Goal: Book appointment/travel/reservation

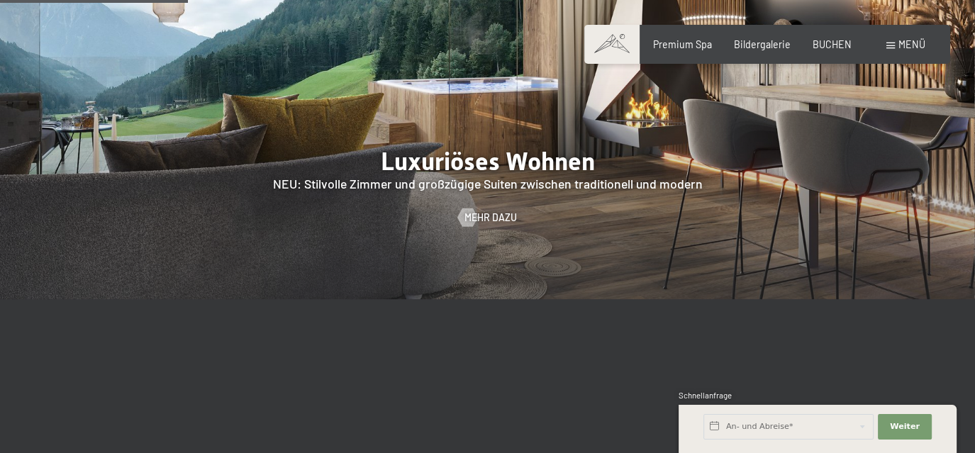
scroll to position [1313, 0]
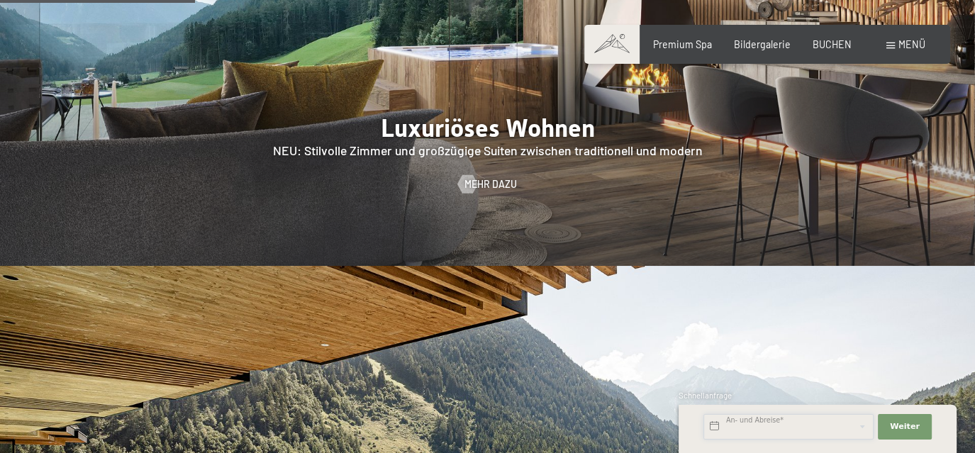
click at [798, 424] on input "text" at bounding box center [789, 427] width 170 height 26
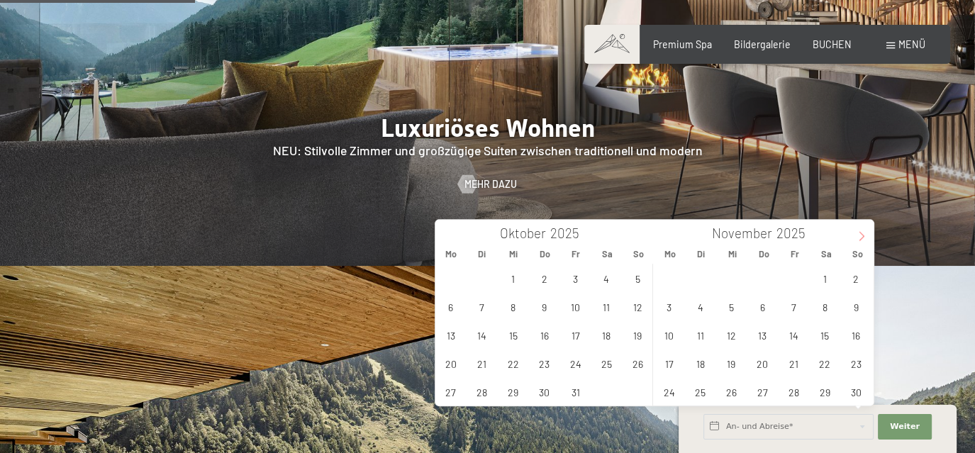
click at [859, 240] on icon at bounding box center [862, 236] width 10 height 10
click at [448, 236] on icon at bounding box center [448, 236] width 10 height 10
type input "2025"
click at [699, 391] on span "30" at bounding box center [701, 392] width 28 height 28
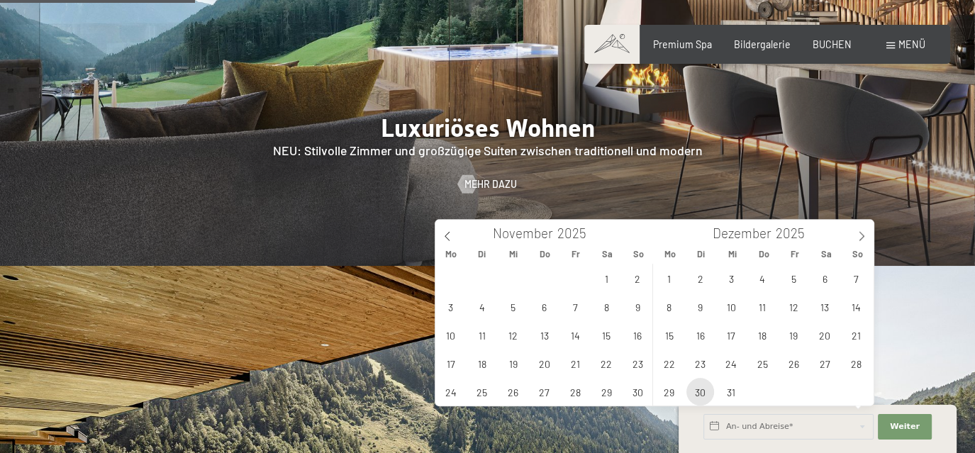
type input "Di. 30.12.2025"
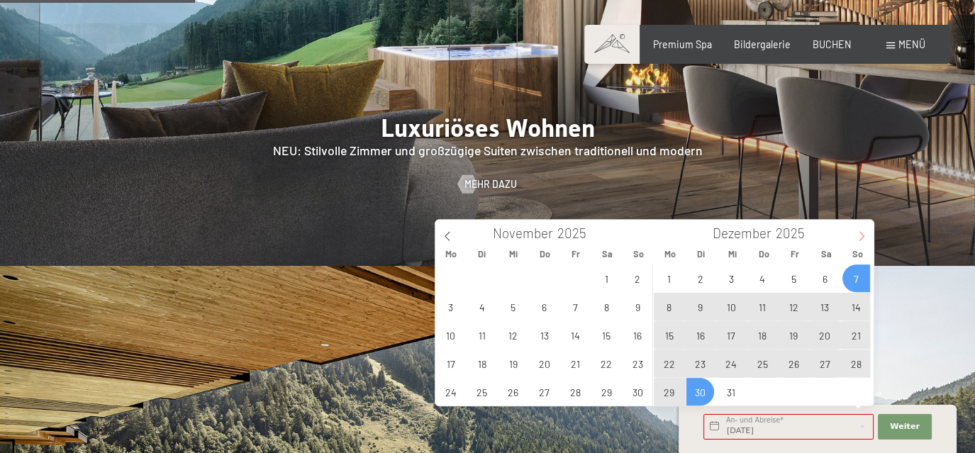
click at [865, 237] on icon at bounding box center [862, 236] width 10 height 10
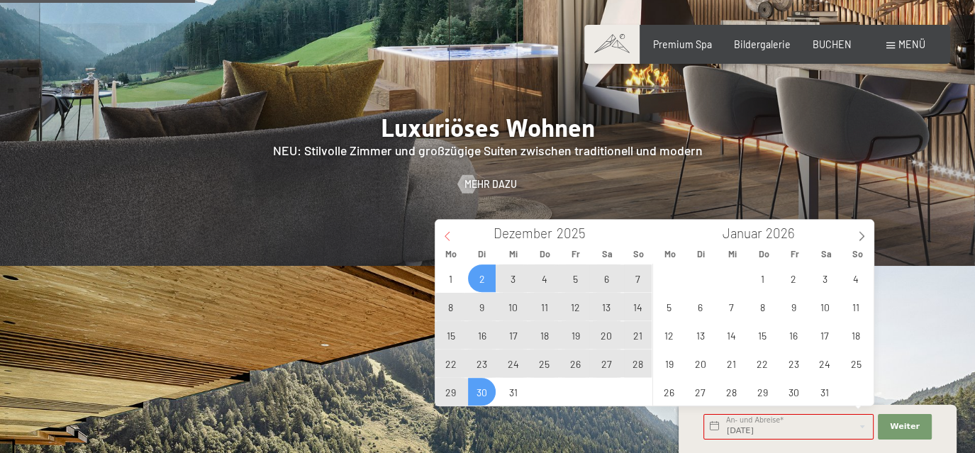
click at [440, 235] on span at bounding box center [448, 232] width 24 height 24
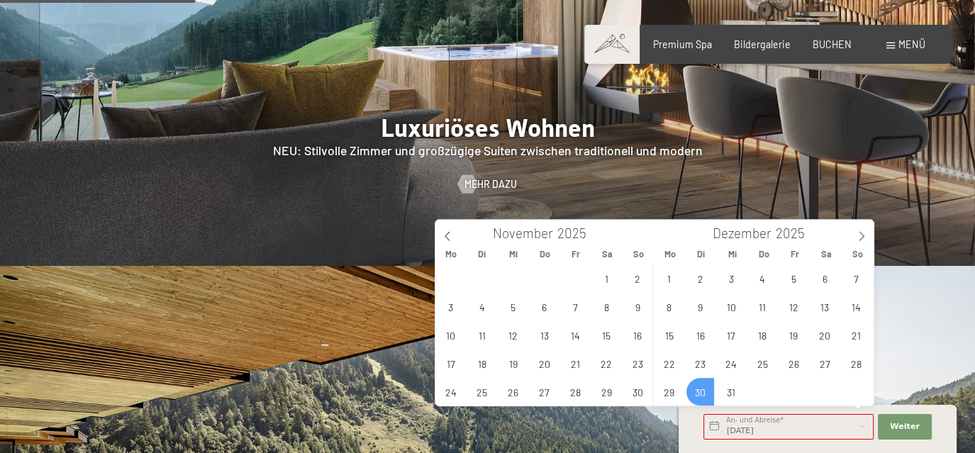
click at [703, 393] on div "1 2 3 4 5 6 7 8 9 10 11 12 13 14 15 16 17 18 19 20 21 22 23 24 25 26 27 28 29 3…" at bounding box center [762, 335] width 218 height 142
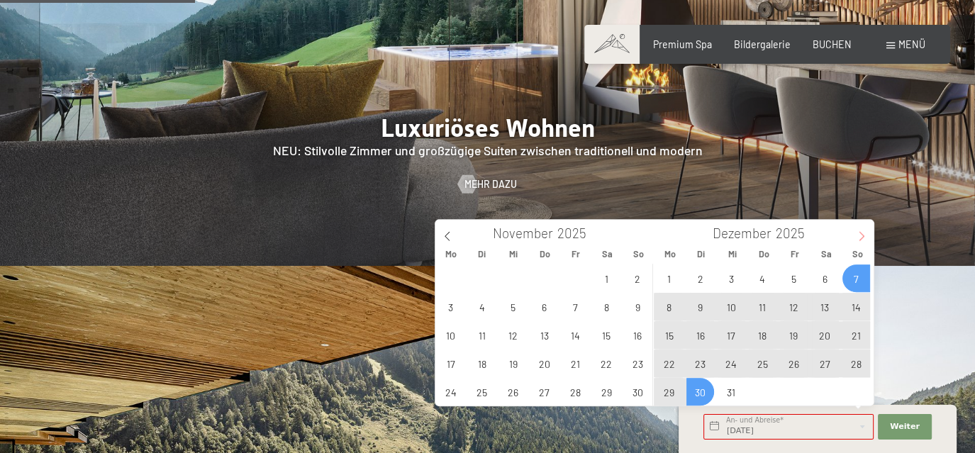
click at [858, 238] on icon at bounding box center [862, 236] width 10 height 10
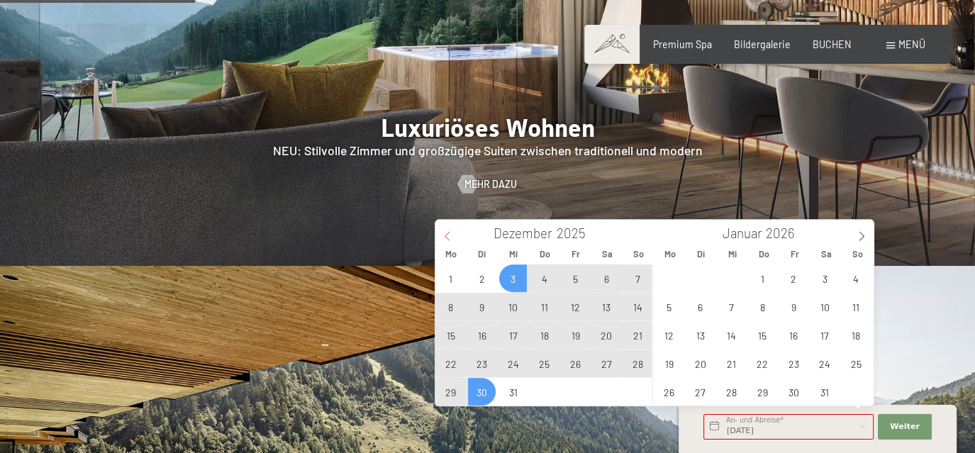
click at [450, 237] on icon at bounding box center [448, 236] width 10 height 10
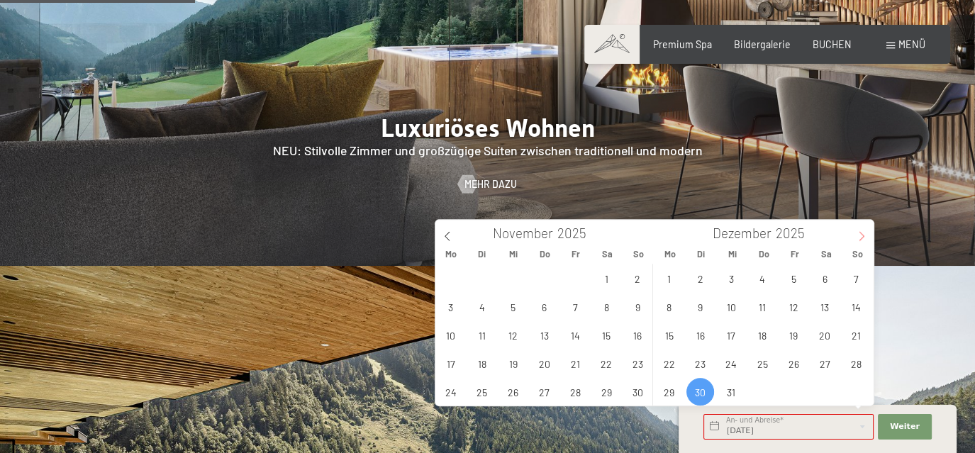
click at [858, 235] on icon at bounding box center [862, 236] width 10 height 10
type input "2026"
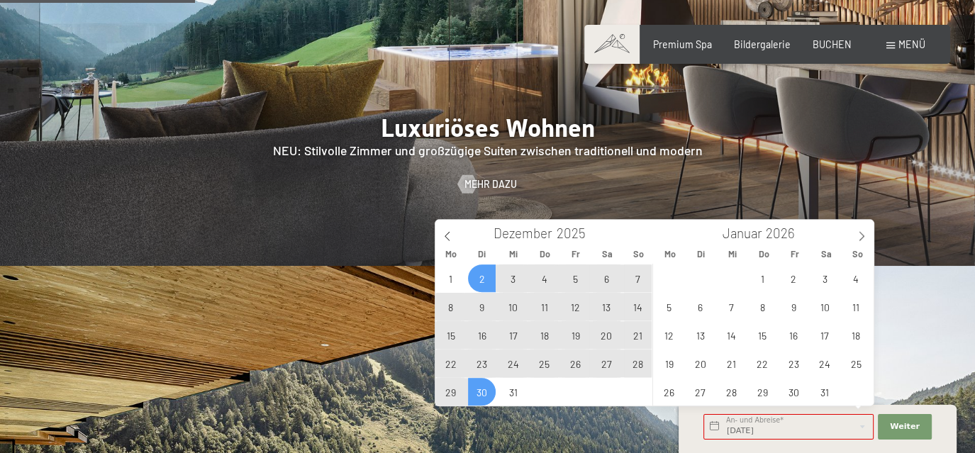
click at [485, 282] on span "2" at bounding box center [482, 279] width 28 height 28
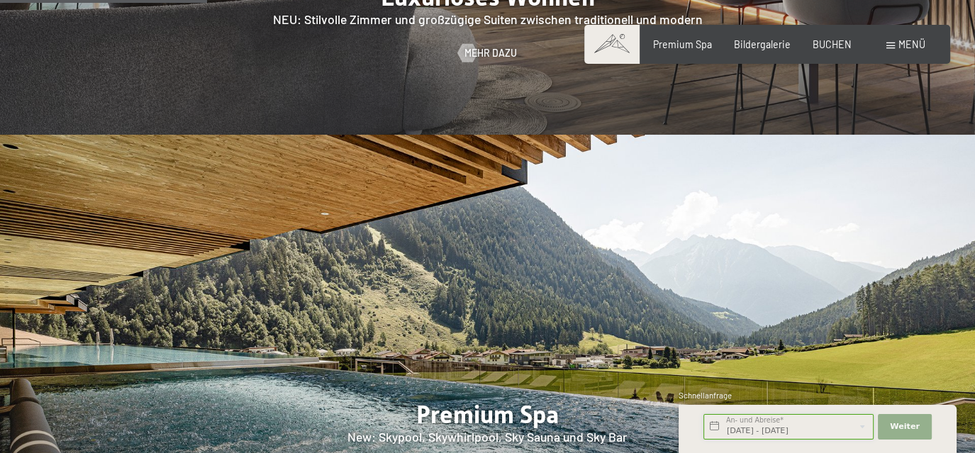
scroll to position [1471, 0]
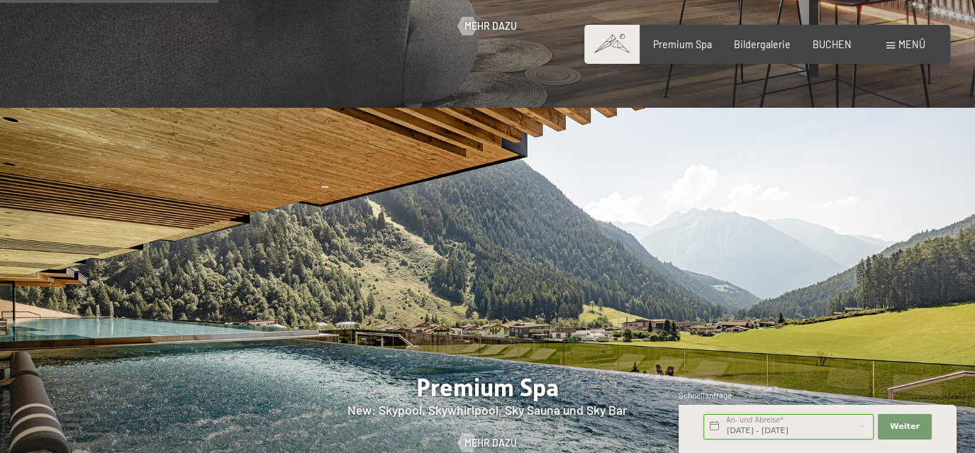
click at [823, 431] on input "Di. 02.12.2025 - Di. 30.12.2025" at bounding box center [789, 427] width 170 height 26
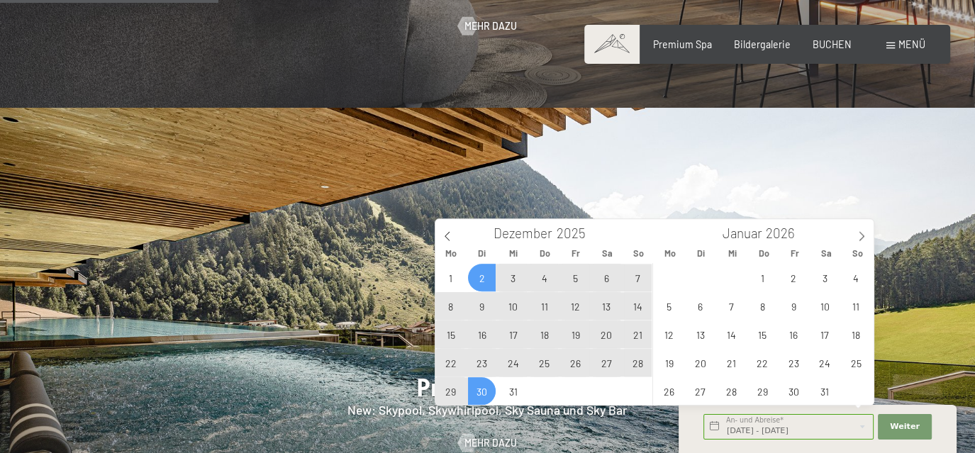
click at [486, 395] on span "30" at bounding box center [482, 391] width 28 height 28
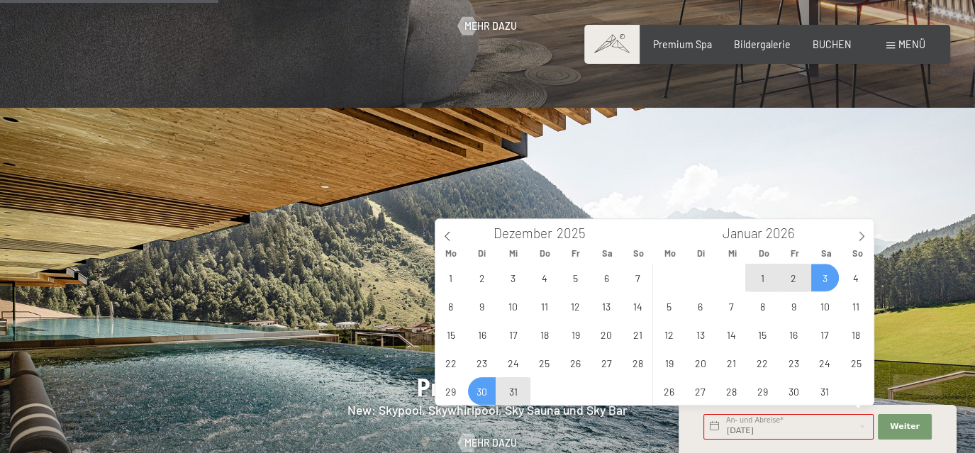
click at [821, 278] on span "3" at bounding box center [825, 278] width 28 height 28
type input "Di. 30.12.2025 - Sa. 03.01.2026"
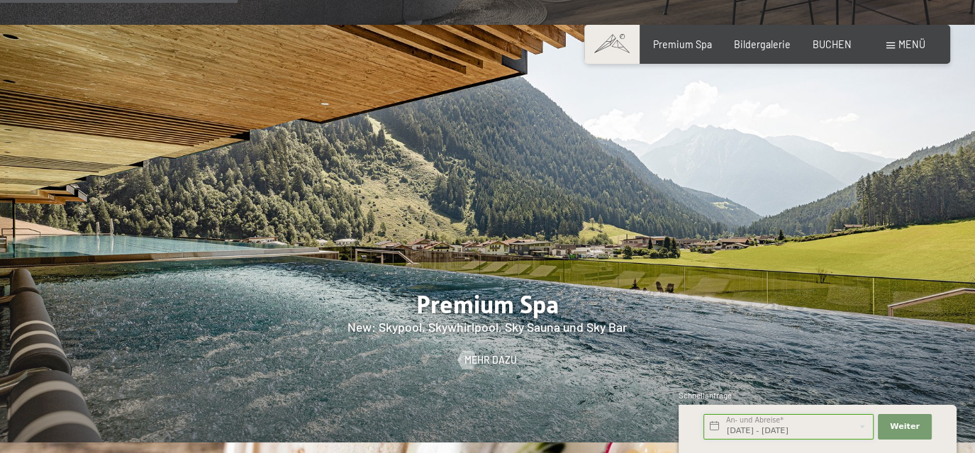
scroll to position [1629, 0]
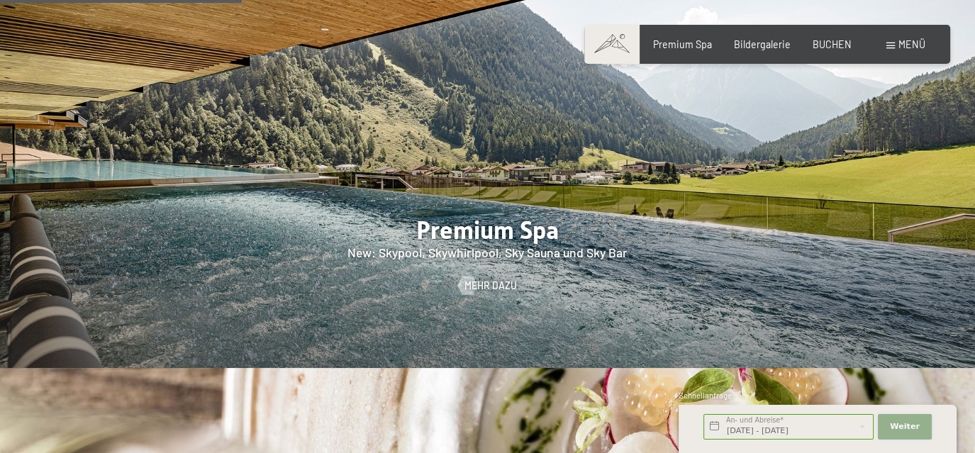
click at [902, 428] on span "Weiter" at bounding box center [905, 426] width 30 height 11
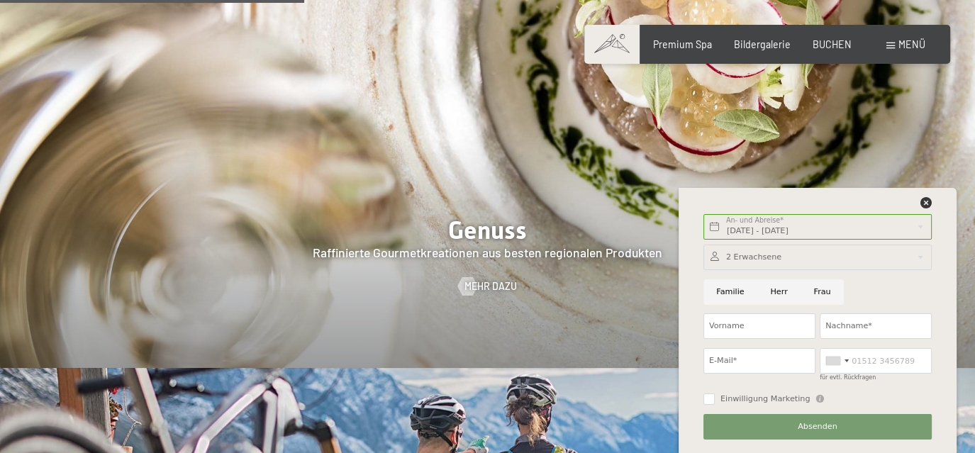
scroll to position [1839, 0]
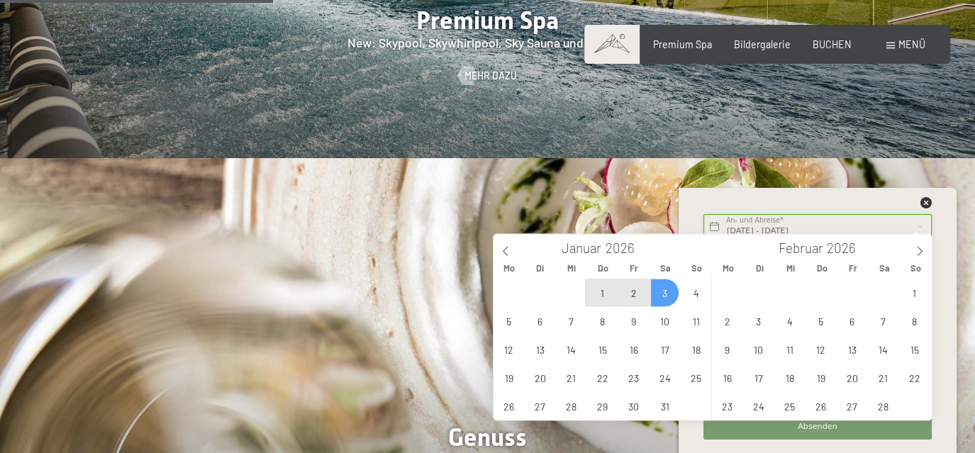
click at [847, 225] on input "Di. 30.12.2025 - Sa. 03.01.2026" at bounding box center [818, 227] width 228 height 26
click at [792, 199] on div at bounding box center [817, 206] width 233 height 18
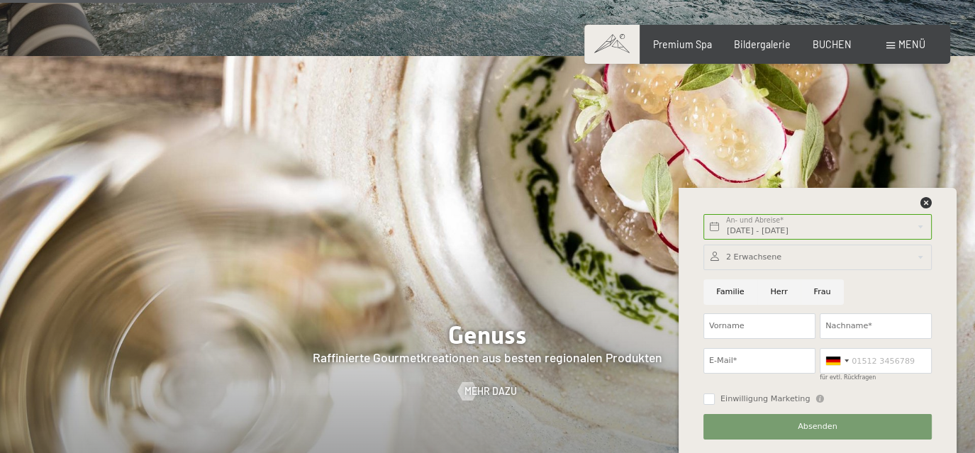
scroll to position [1996, 0]
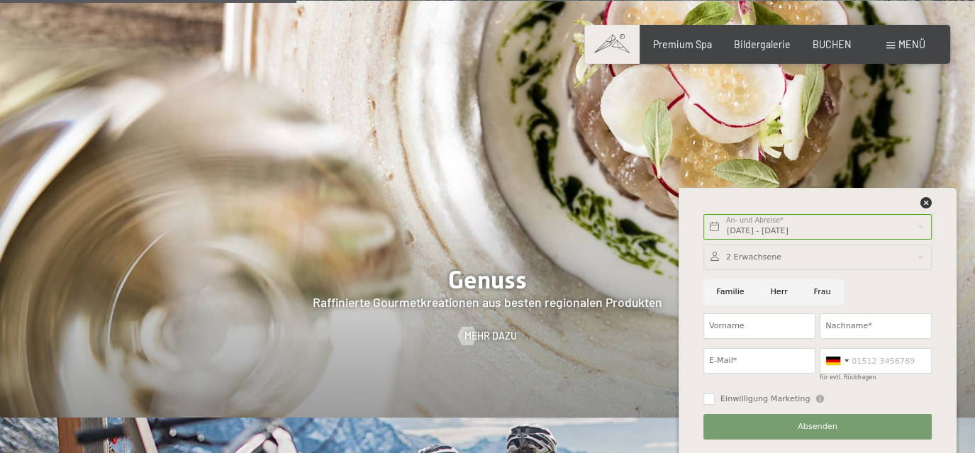
click at [816, 296] on input "Frau" at bounding box center [822, 292] width 43 height 26
radio input "true"
click at [794, 326] on input "Vorname" at bounding box center [760, 327] width 112 height 26
click at [763, 323] on input "Vorname" at bounding box center [760, 327] width 112 height 26
type input "s"
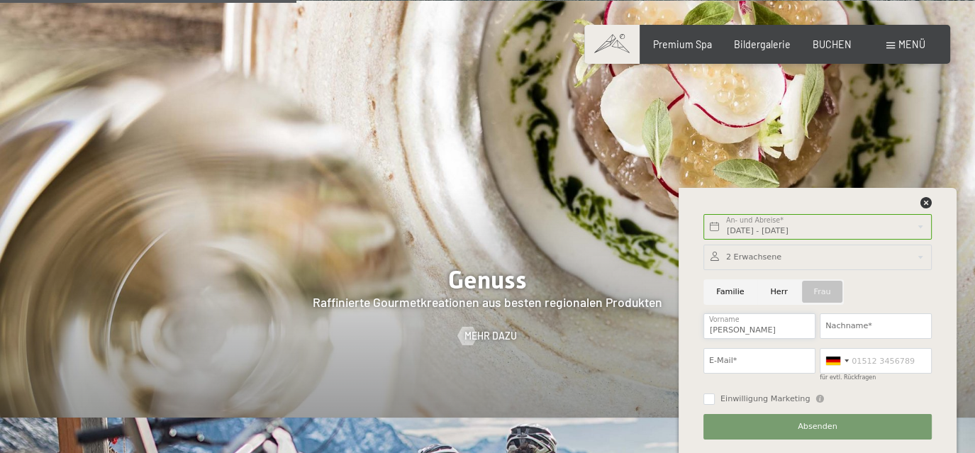
type input "Sophie"
click at [857, 326] on input "Nachname*" at bounding box center [876, 327] width 112 height 26
type input "JU"
click at [753, 360] on input "E-Mail*" at bounding box center [760, 361] width 112 height 26
type input "jumontiermj@gmail.com"
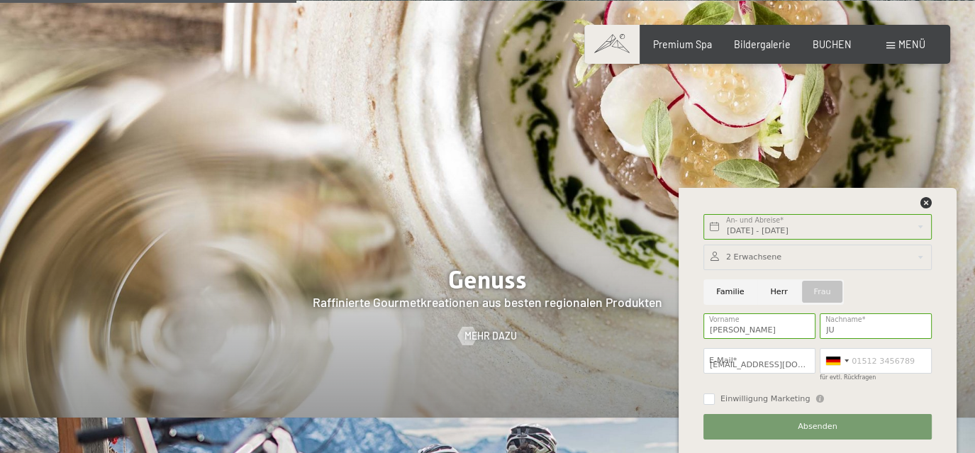
type input "0686789057"
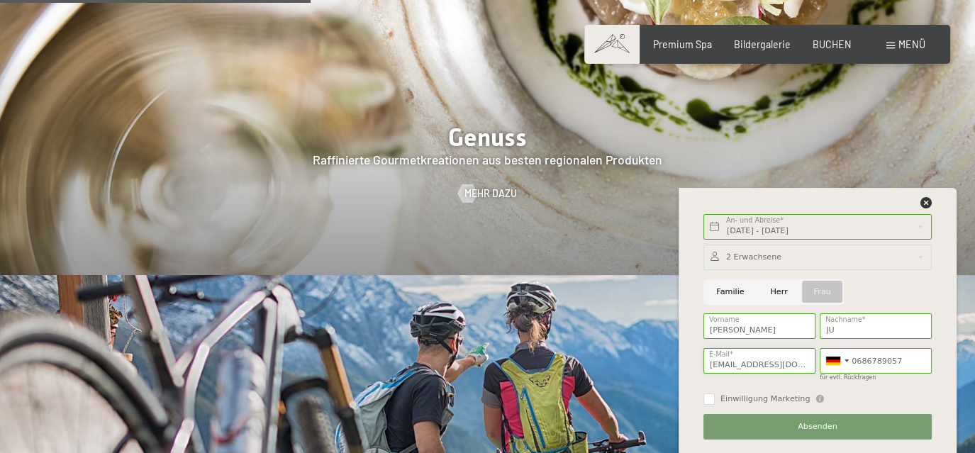
scroll to position [2154, 0]
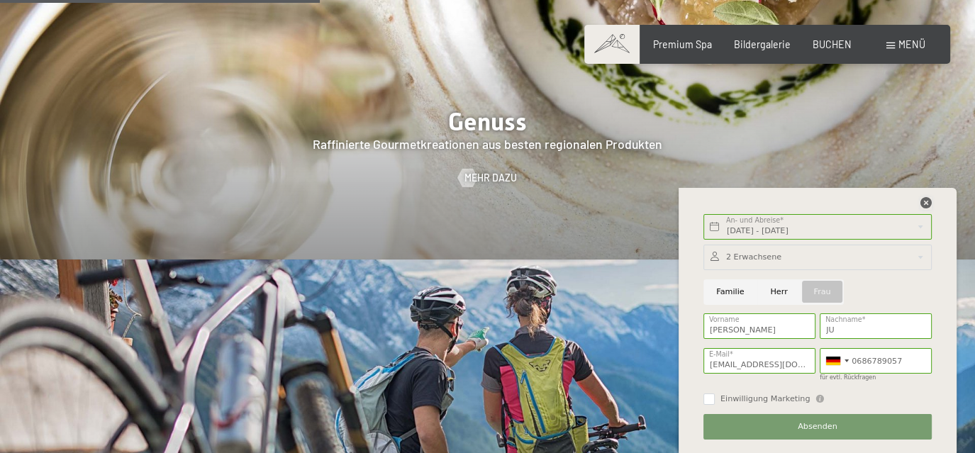
click at [927, 204] on icon at bounding box center [926, 202] width 11 height 11
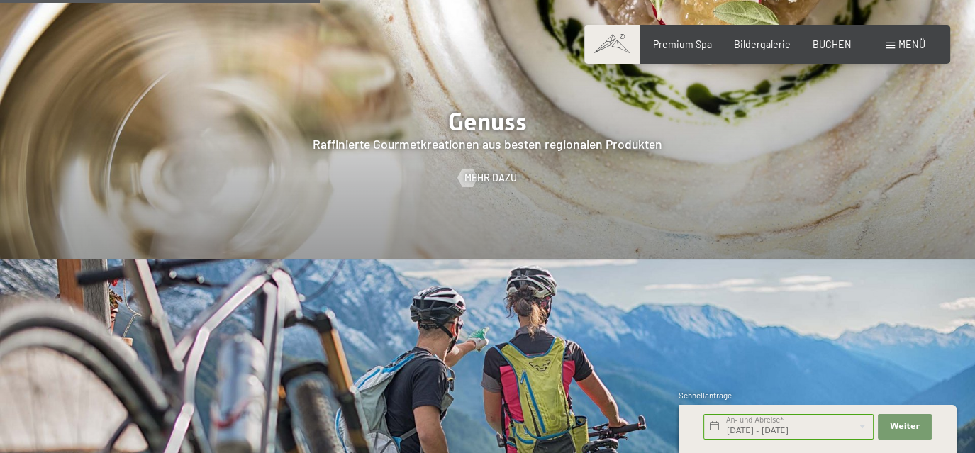
click at [880, 47] on div "Buchen Anfragen Premium Spa Bildergalerie BUCHEN Menü DE IT EN Gutschein Bilder…" at bounding box center [767, 45] width 316 height 14
click at [893, 50] on div "Menü" at bounding box center [906, 45] width 39 height 14
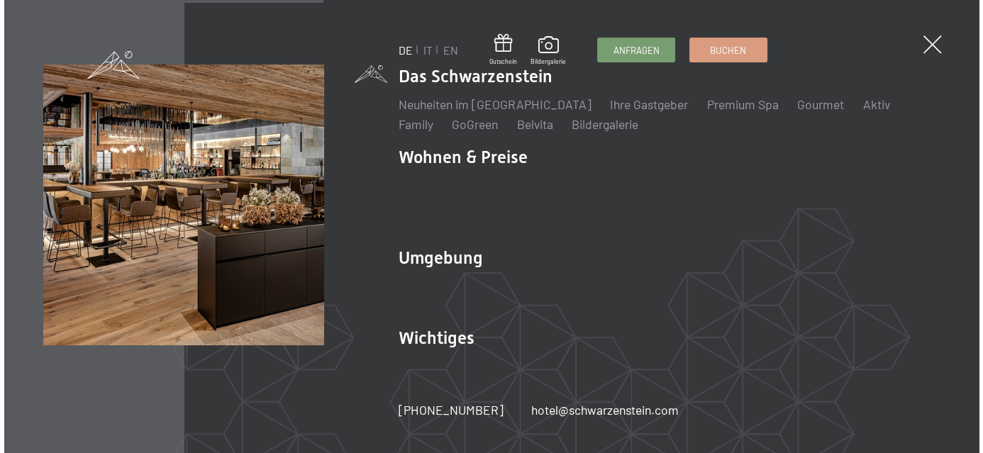
scroll to position [2161, 0]
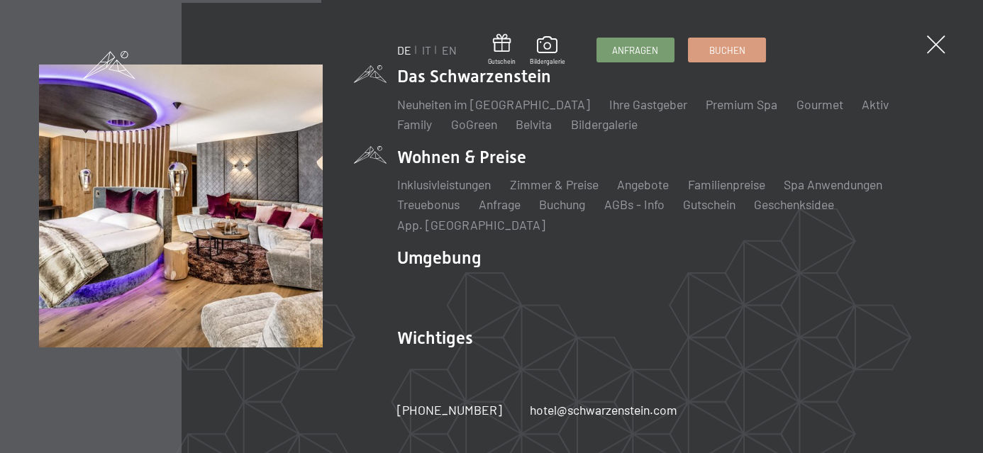
click at [501, 158] on li "Wohnen & Preise Inklusivleistungen Zimmer & Preise Liste Angebote Liste Familie…" at bounding box center [670, 189] width 546 height 88
click at [536, 185] on link "Zimmer & Preise" at bounding box center [554, 185] width 89 height 16
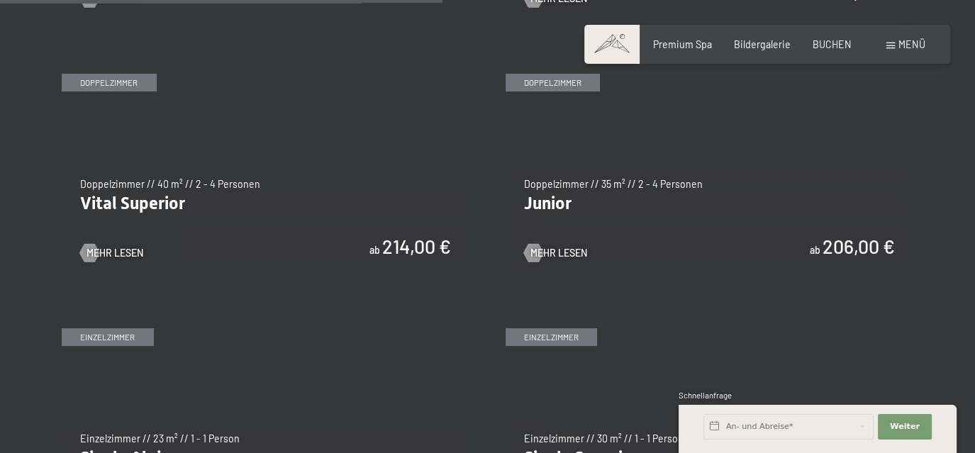
scroll to position [1786, 0]
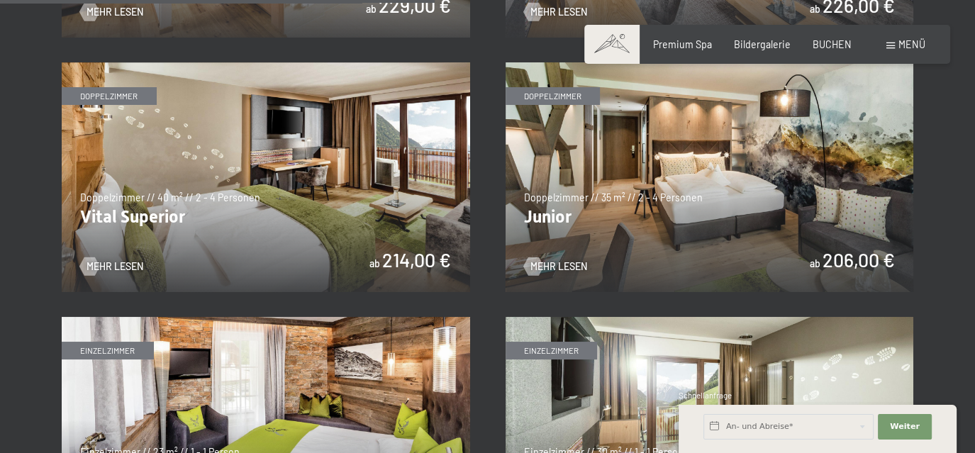
click at [388, 255] on img at bounding box center [266, 177] width 409 height 230
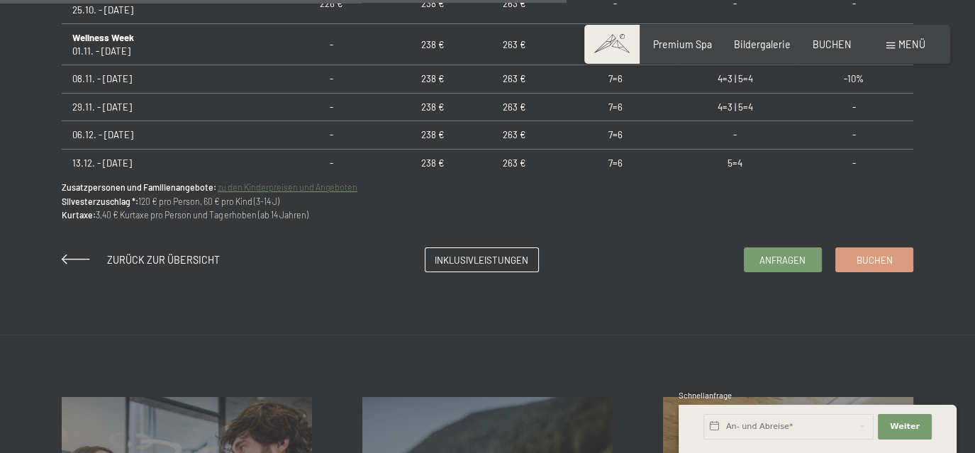
scroll to position [1103, 0]
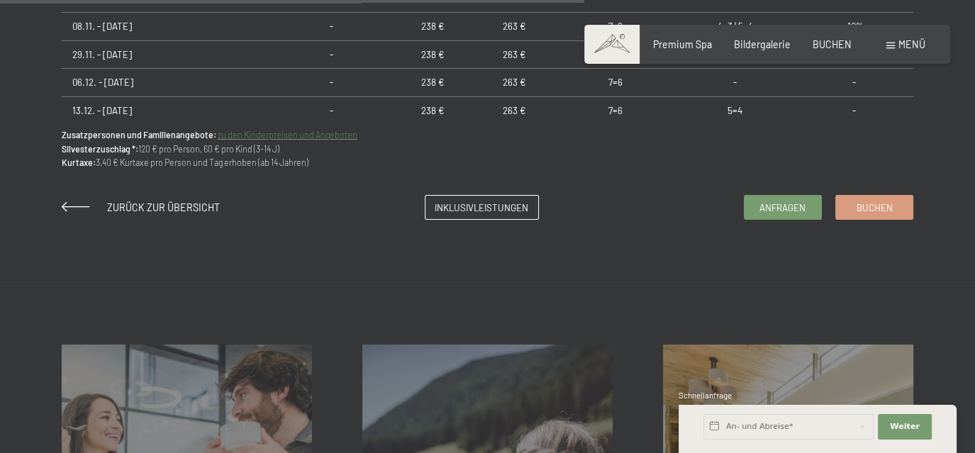
click at [641, 109] on td "7=6" at bounding box center [615, 110] width 121 height 28
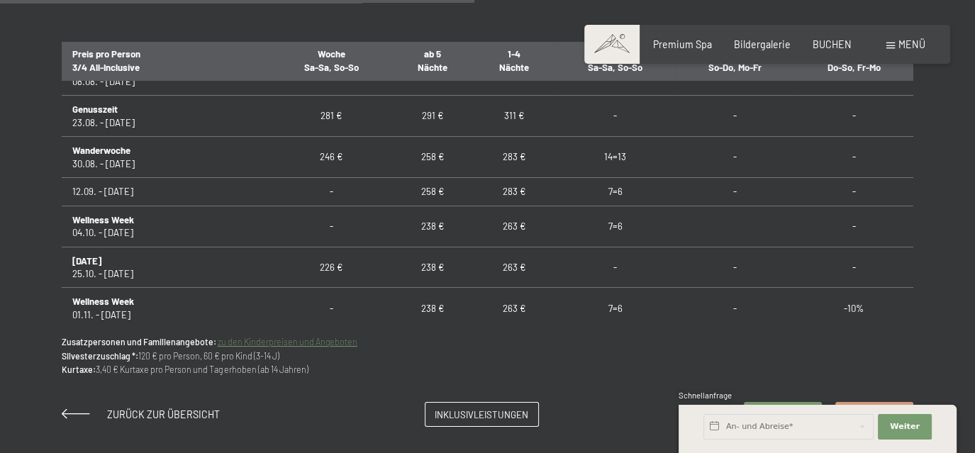
scroll to position [1175, 0]
